Goal: Task Accomplishment & Management: Use online tool/utility

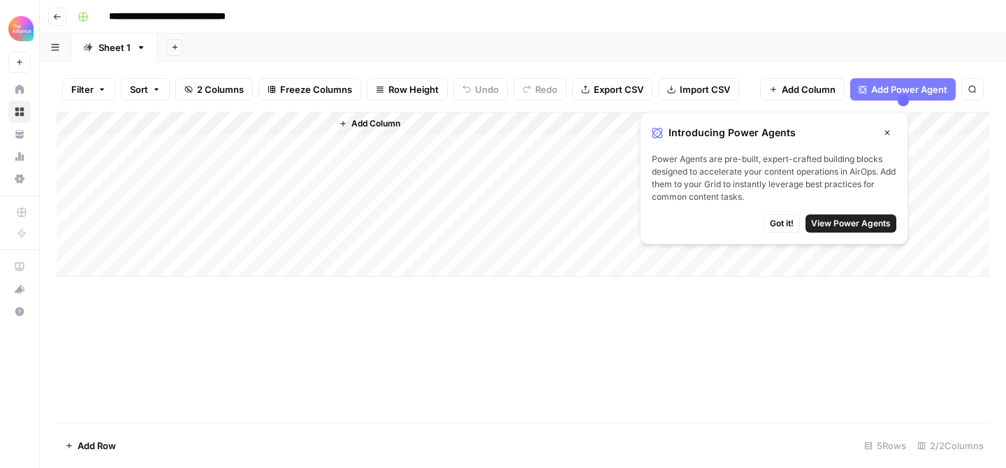
click at [787, 224] on span "Got it!" at bounding box center [782, 223] width 24 height 13
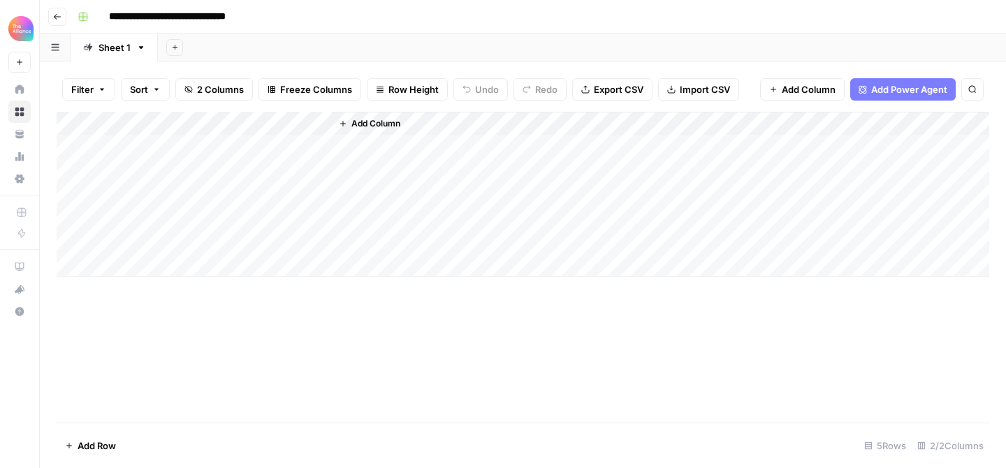
click at [162, 145] on div "Add Column" at bounding box center [523, 194] width 933 height 165
type textarea "**********"
click at [255, 143] on div "Add Column" at bounding box center [523, 194] width 933 height 165
click at [235, 149] on div "Add Column" at bounding box center [523, 194] width 933 height 165
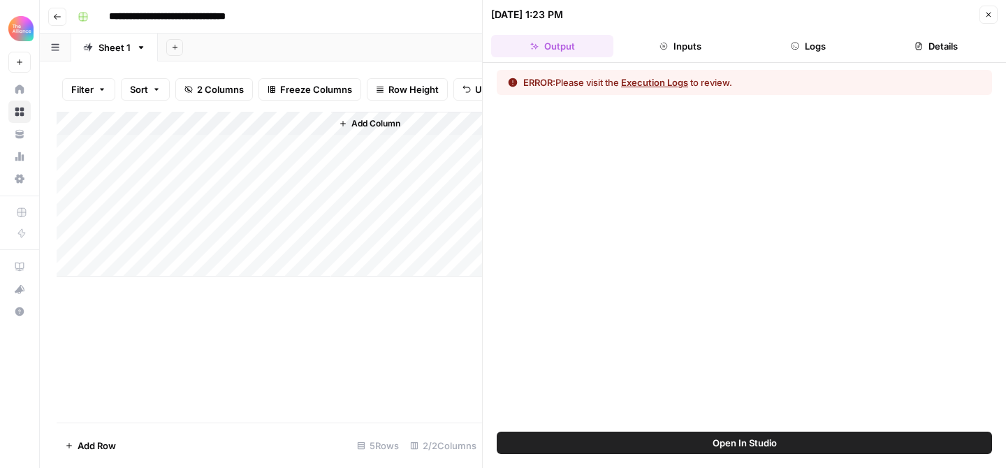
click at [665, 80] on button "Execution Logs" at bounding box center [654, 82] width 67 height 14
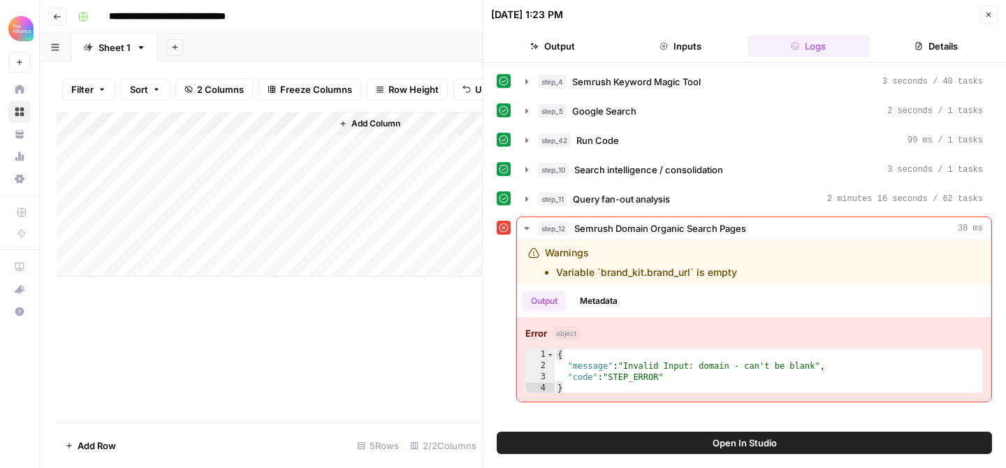
click at [748, 445] on span "Open In Studio" at bounding box center [745, 443] width 64 height 14
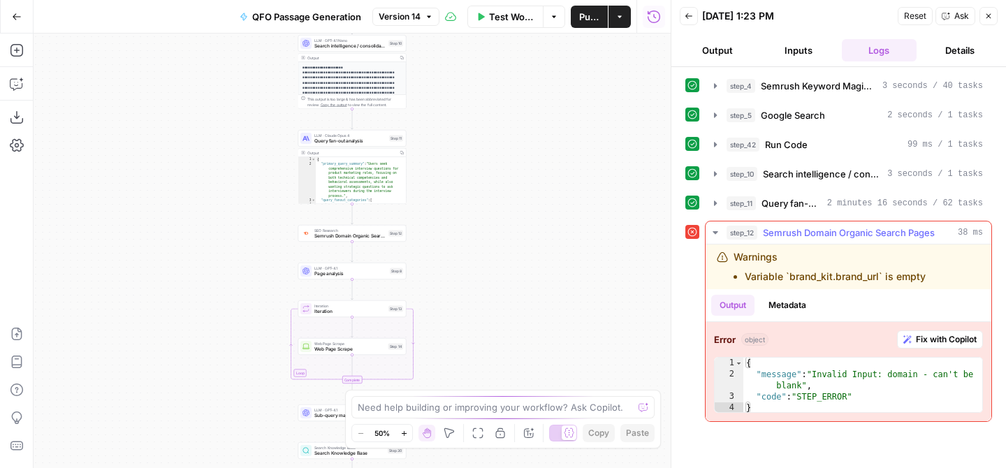
click at [919, 340] on span "Fix with Copilot" at bounding box center [946, 339] width 61 height 13
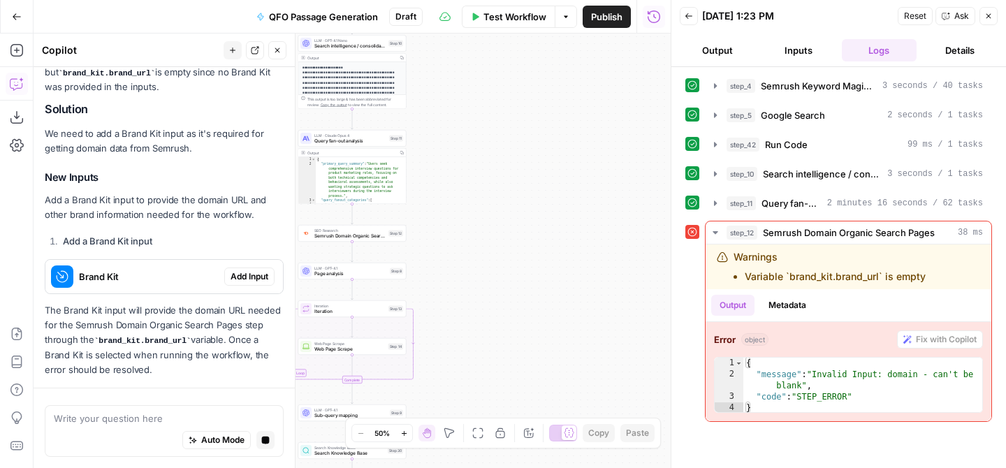
scroll to position [234, 0]
